Goal: Information Seeking & Learning: Learn about a topic

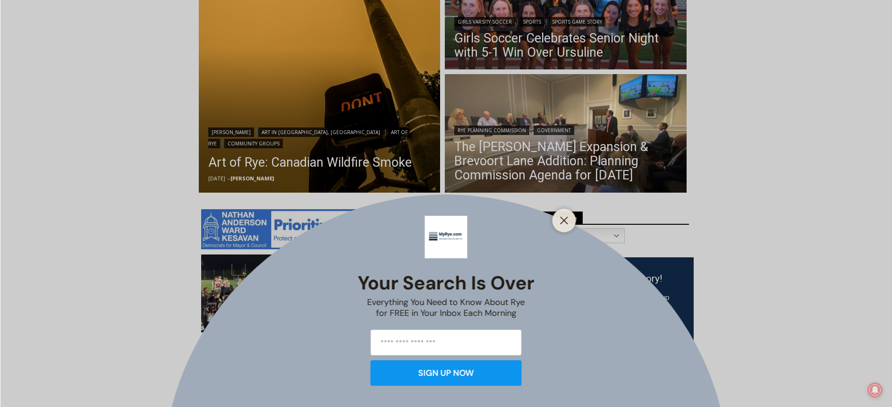
scroll to position [320, 0]
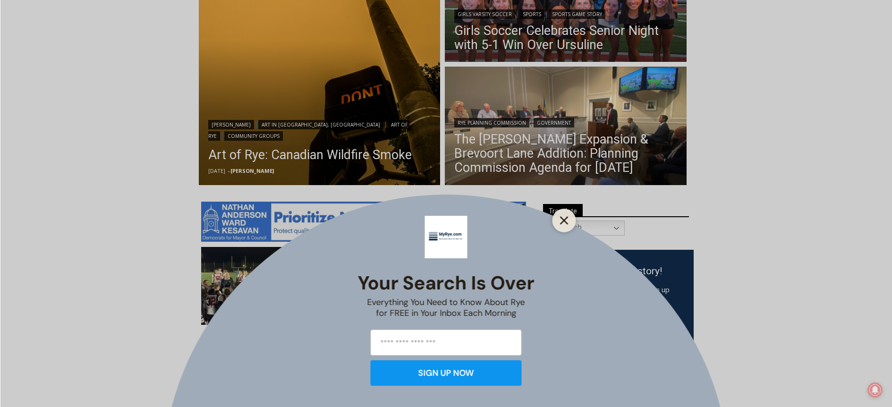
click at [565, 218] on line "Close" at bounding box center [563, 220] width 7 height 7
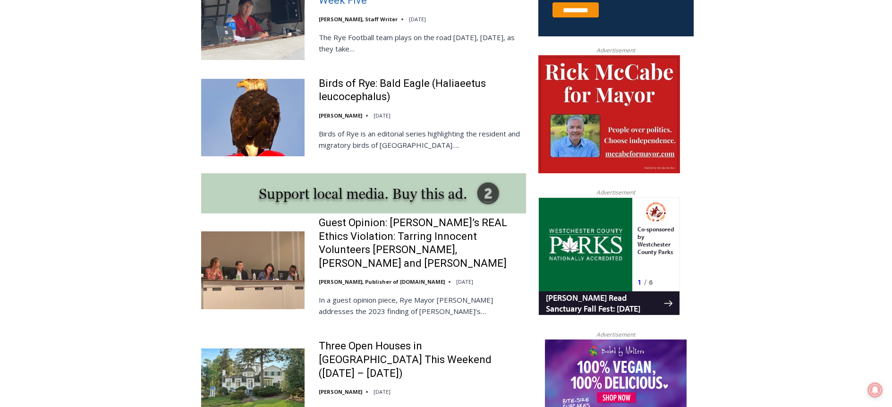
scroll to position [682, 0]
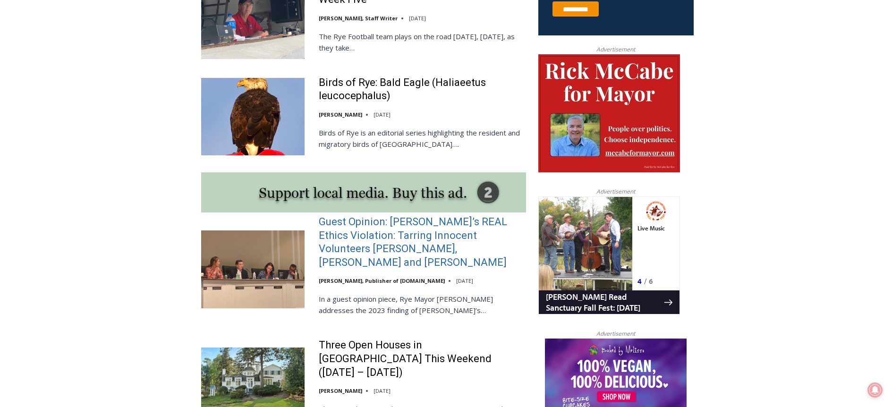
click at [436, 248] on link "Guest Opinion: Rye’s REAL Ethics Violation: Tarring Innocent Volunteers Carolin…" at bounding box center [422, 242] width 207 height 54
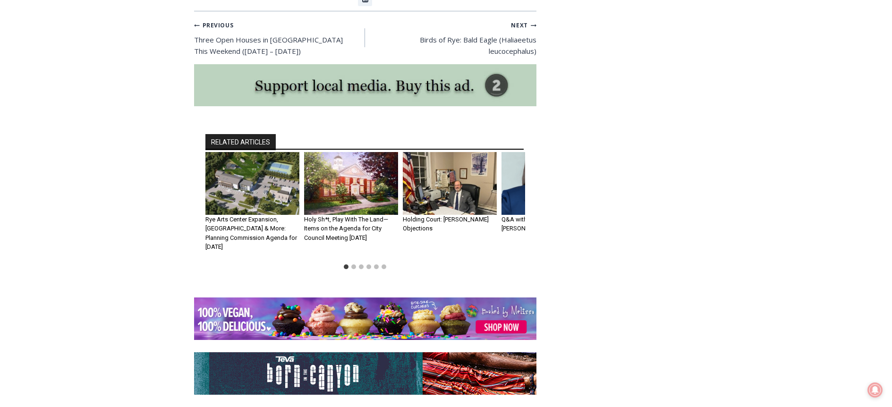
scroll to position [2220, 0]
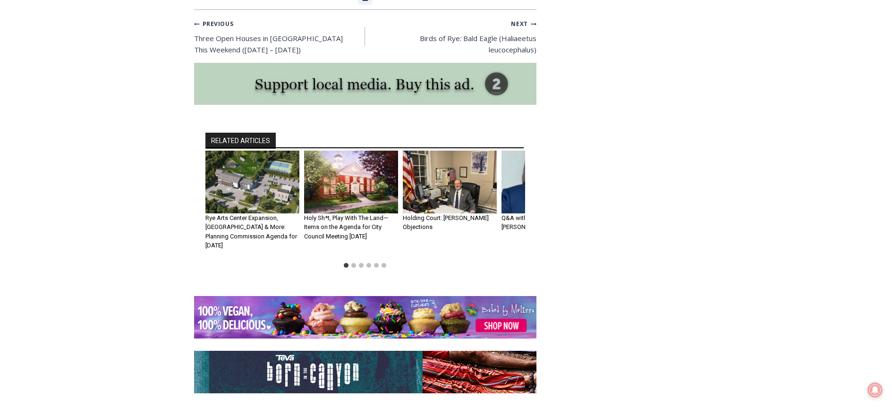
click at [248, 174] on img "1 of 6" at bounding box center [252, 182] width 94 height 63
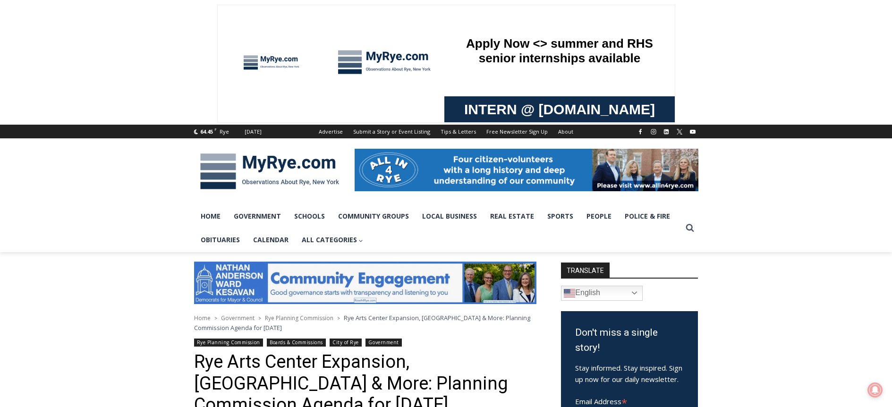
click at [271, 169] on img at bounding box center [269, 171] width 151 height 49
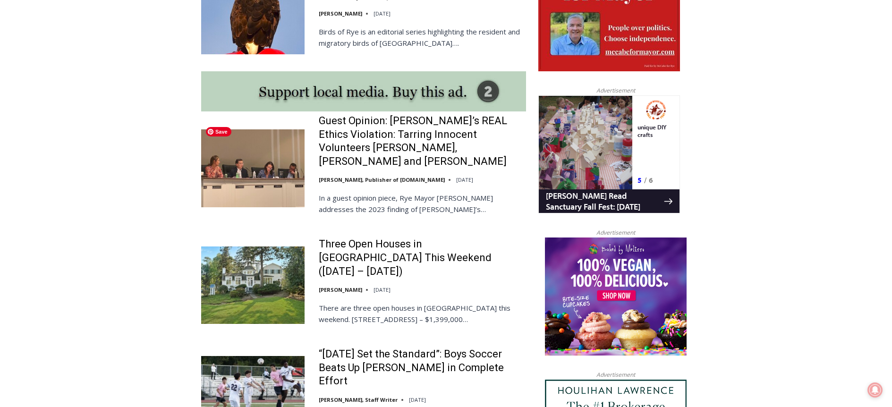
scroll to position [784, 0]
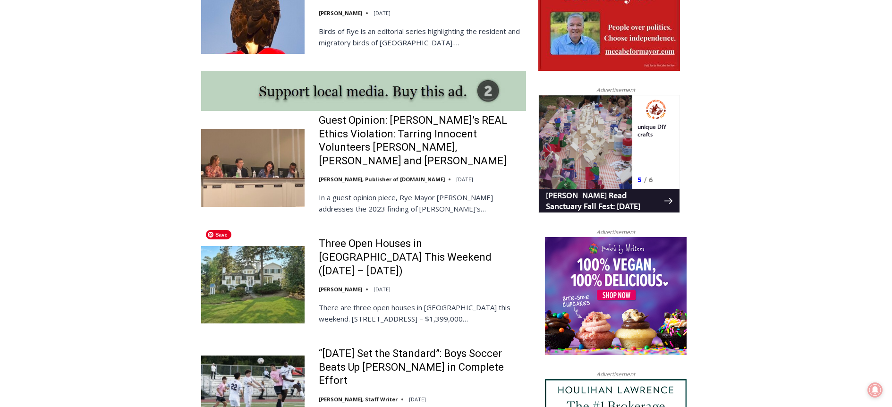
click at [254, 263] on img at bounding box center [252, 284] width 103 height 77
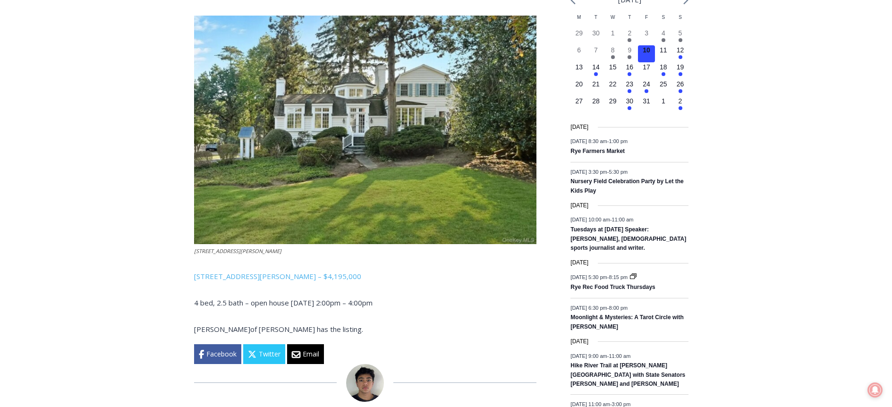
scroll to position [1208, 0]
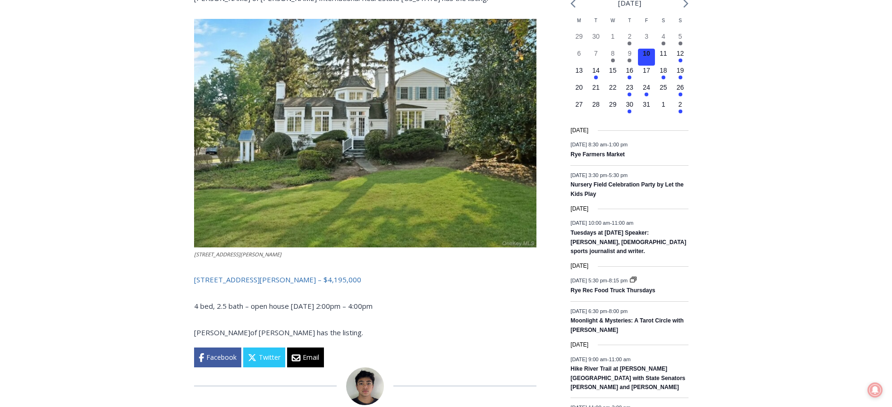
click at [252, 275] on link "162 Kirby Lane, Rye – $4,195,000" at bounding box center [277, 279] width 167 height 9
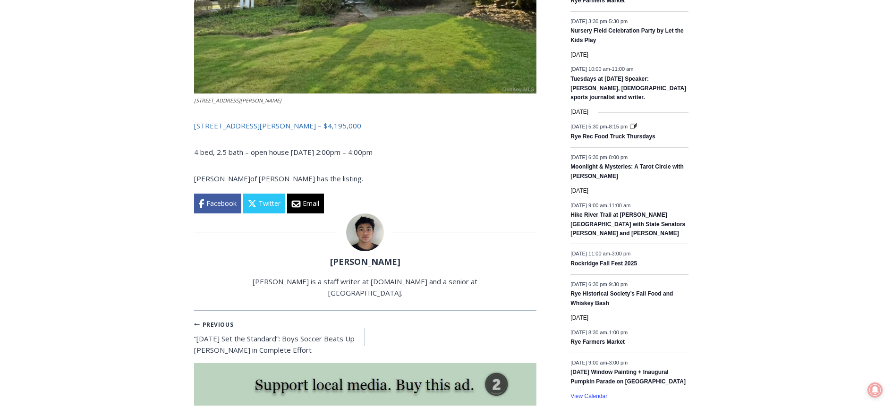
scroll to position [1364, 0]
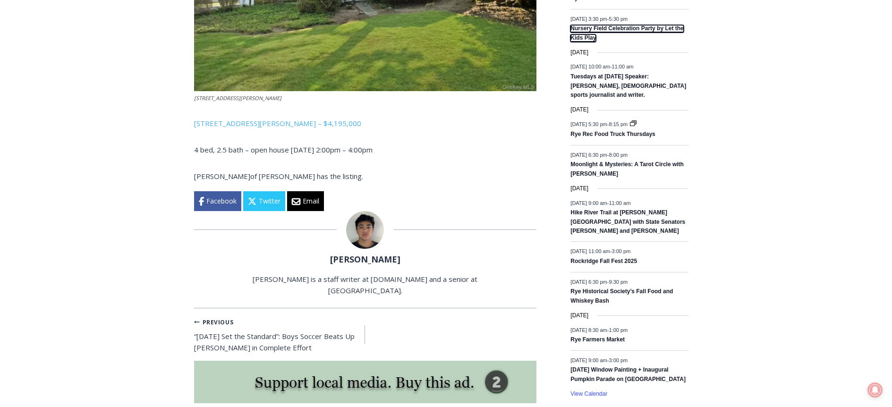
click at [624, 39] on link "Nursery Field Celebration Party by Let the Kids Play" at bounding box center [626, 33] width 113 height 17
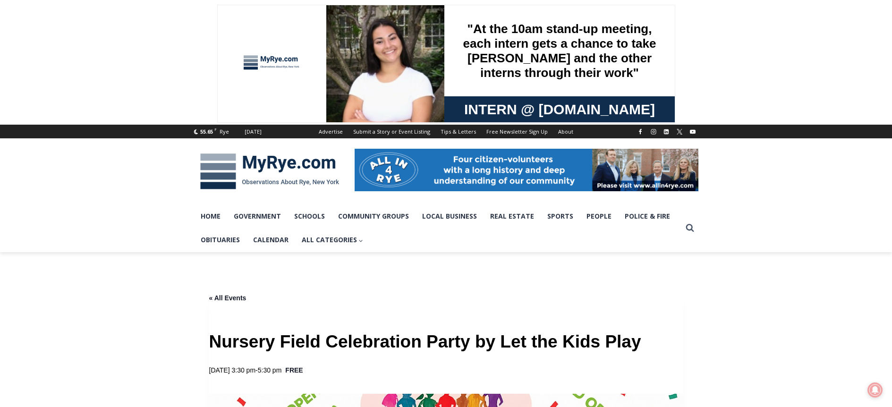
click at [268, 166] on img at bounding box center [269, 171] width 151 height 49
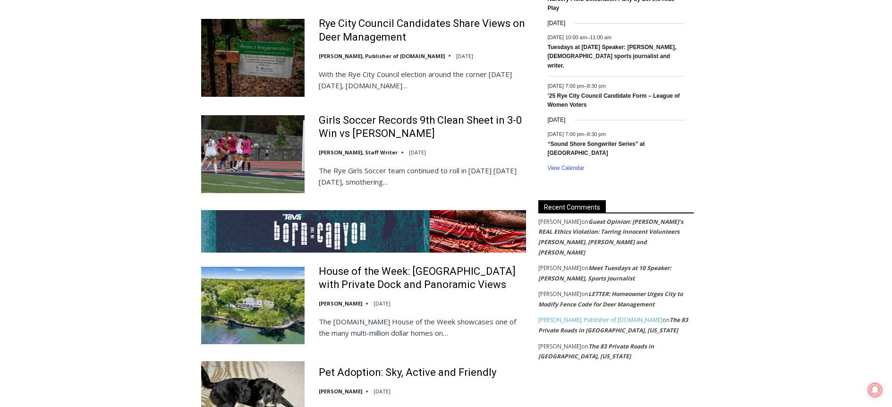
scroll to position [1676, 0]
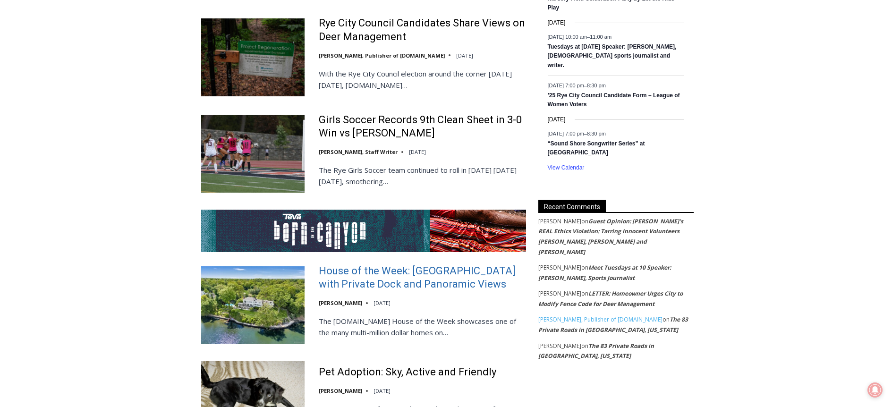
click at [333, 264] on link "House of the Week: [GEOGRAPHIC_DATA] with Private Dock and Panoramic Views" at bounding box center [422, 277] width 207 height 27
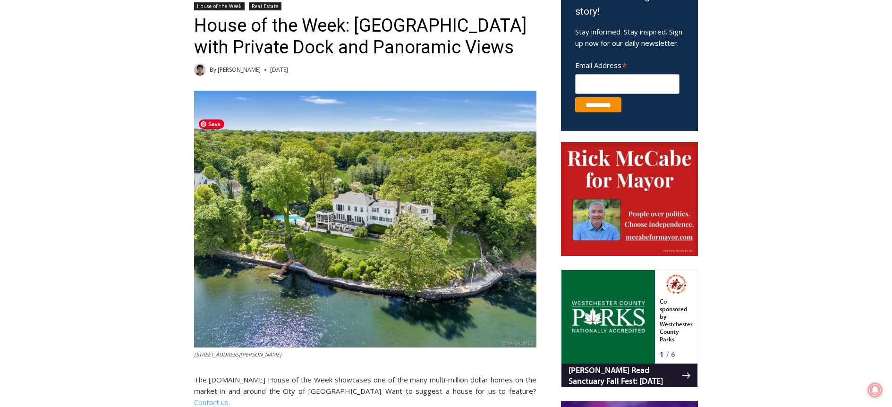
scroll to position [339, 0]
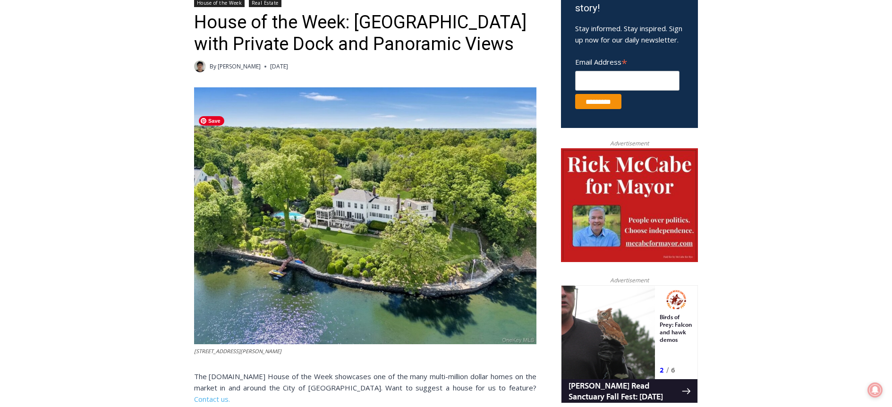
click at [331, 252] on img at bounding box center [365, 215] width 342 height 257
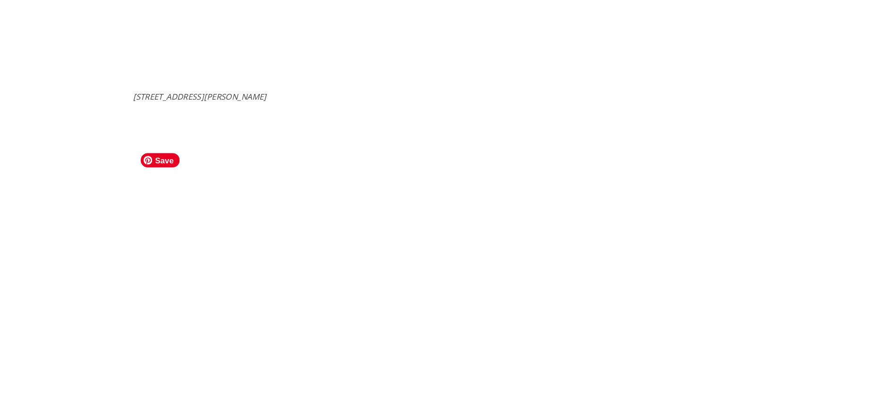
scroll to position [3284, 0]
